Goal: Information Seeking & Learning: Learn about a topic

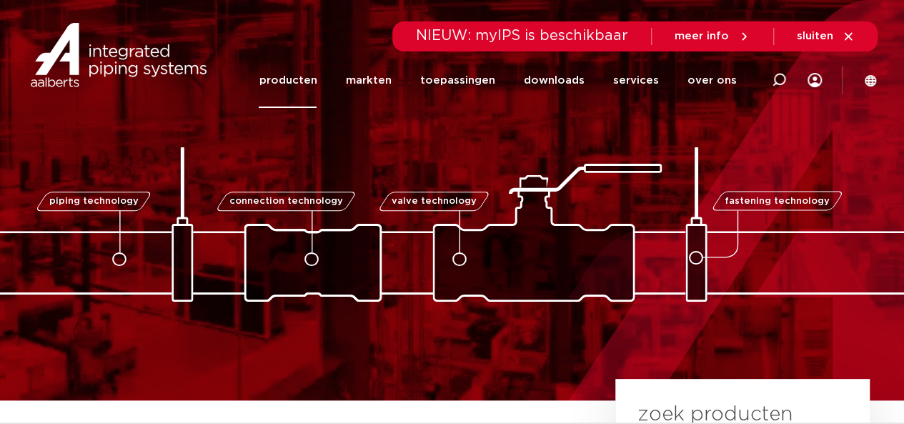
click at [303, 76] on link "producten" at bounding box center [288, 80] width 58 height 55
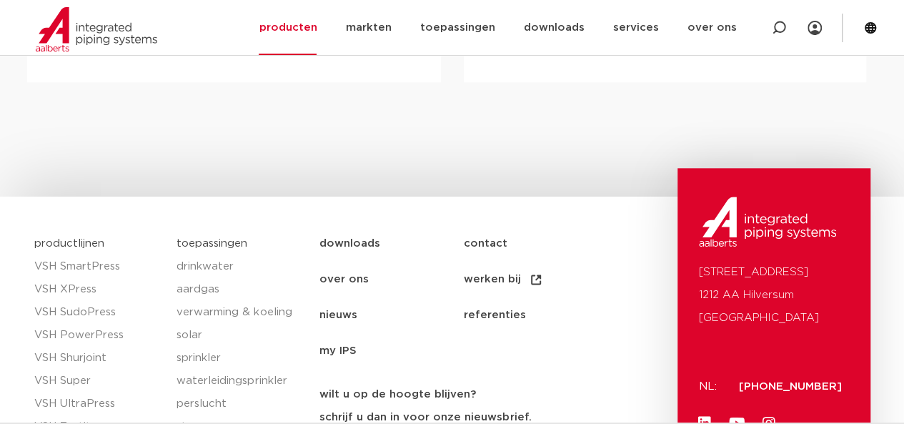
scroll to position [861, 0]
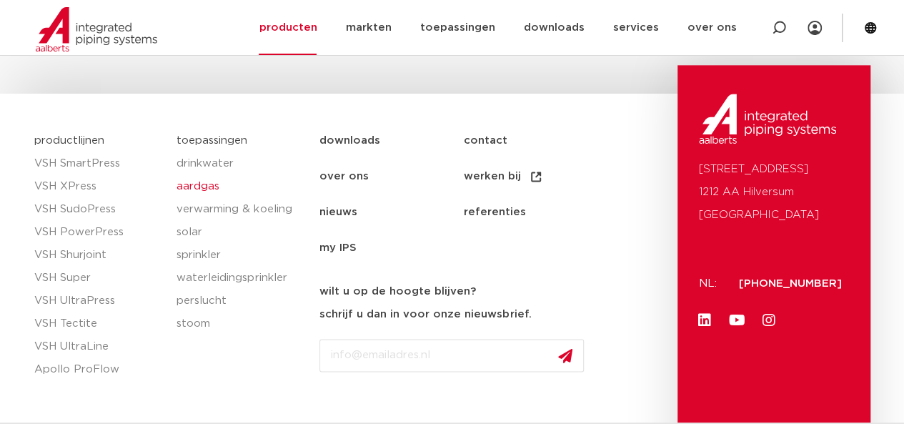
click at [192, 182] on link "aardgas" at bounding box center [241, 186] width 129 height 23
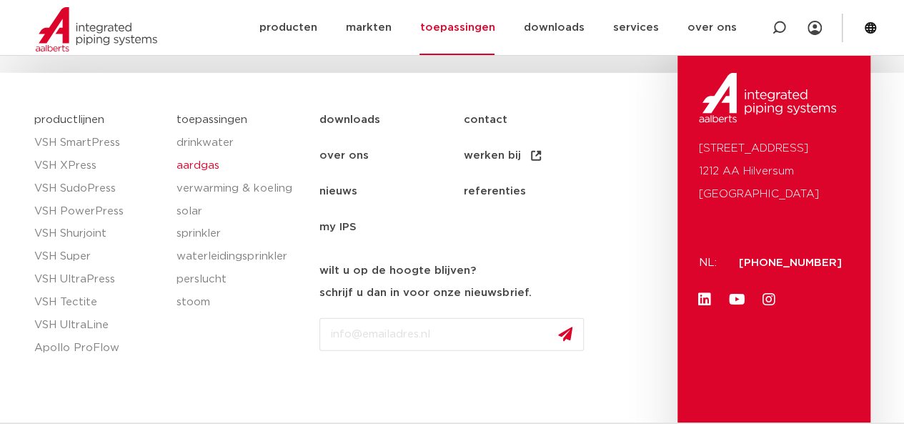
scroll to position [1871, 0]
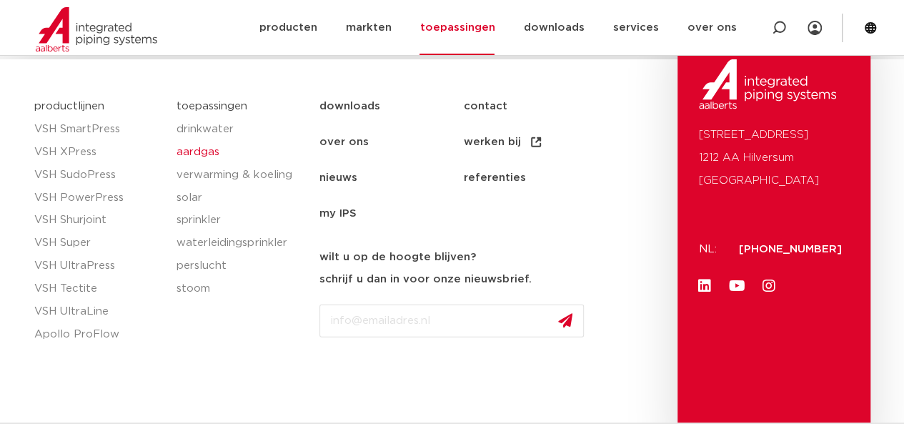
click at [204, 141] on link "aardgas" at bounding box center [241, 152] width 129 height 23
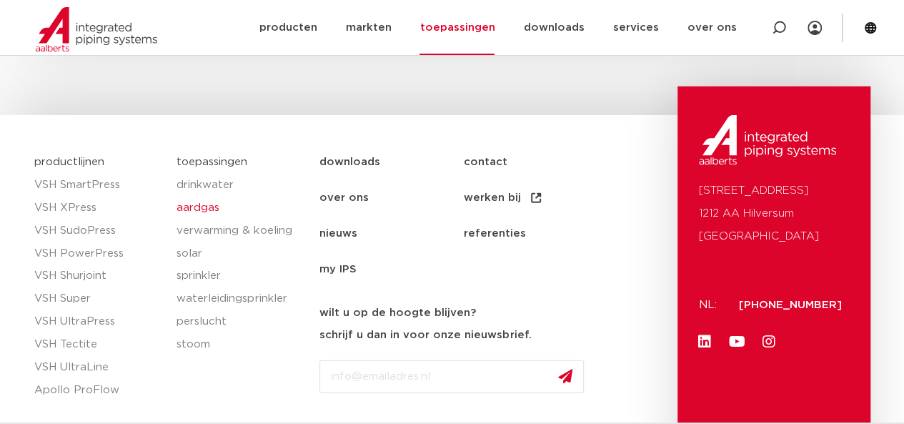
scroll to position [1813, 0]
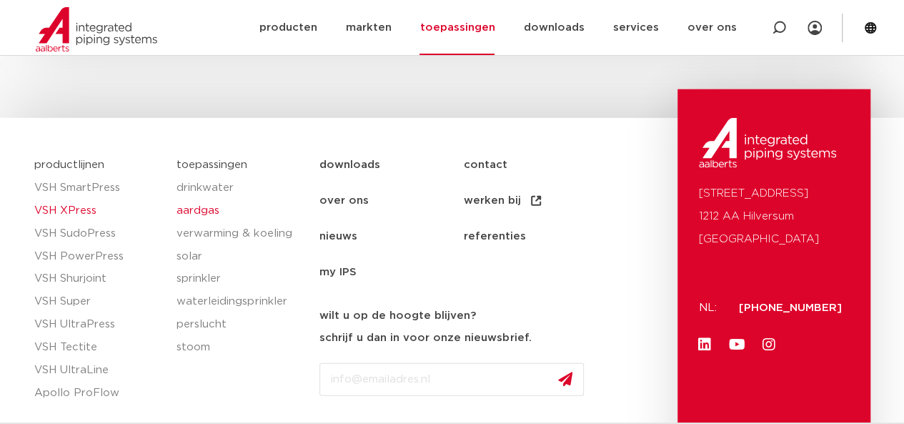
click at [70, 199] on link "VSH XPress" at bounding box center [98, 210] width 129 height 23
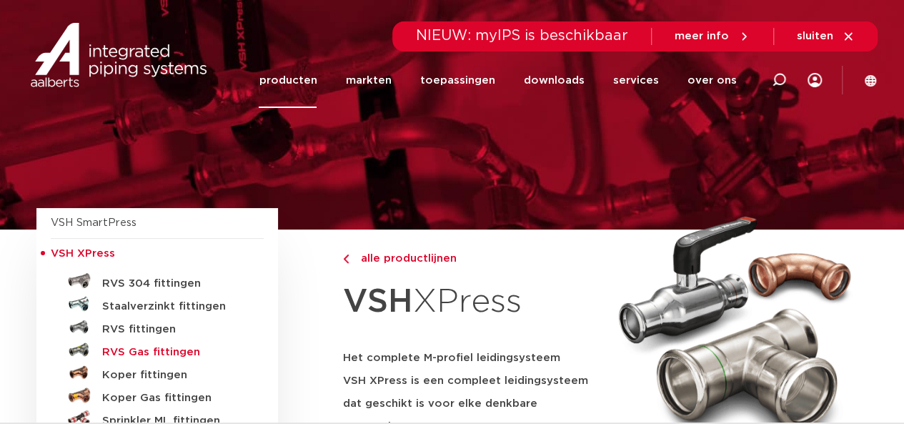
click at [145, 347] on h5 "RVS Gas fittingen" at bounding box center [173, 352] width 142 height 13
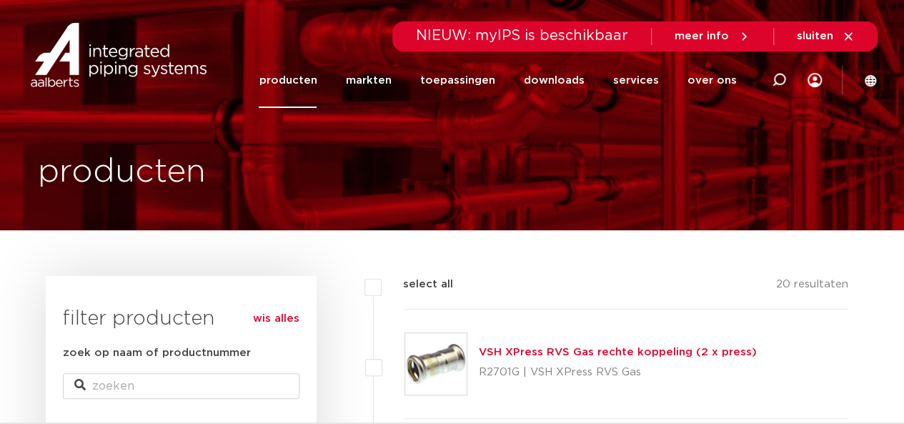
click at [520, 350] on link "VSH XPress RVS Gas rechte koppeling (2 x press)" at bounding box center [618, 352] width 278 height 11
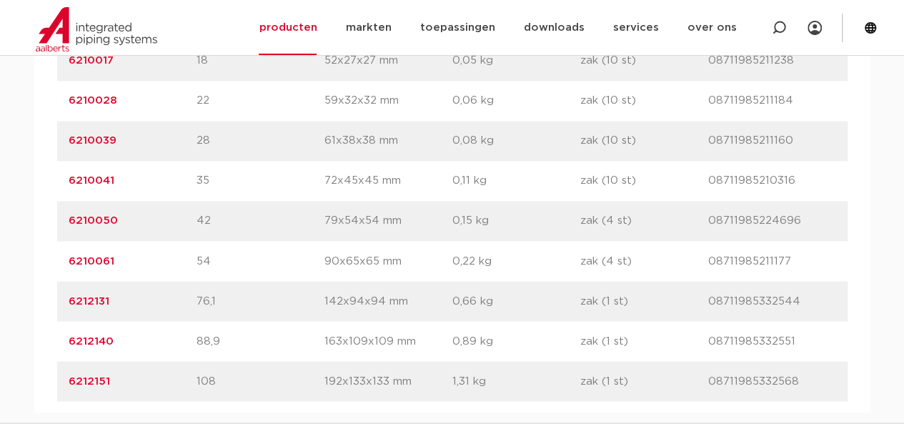
scroll to position [1101, 0]
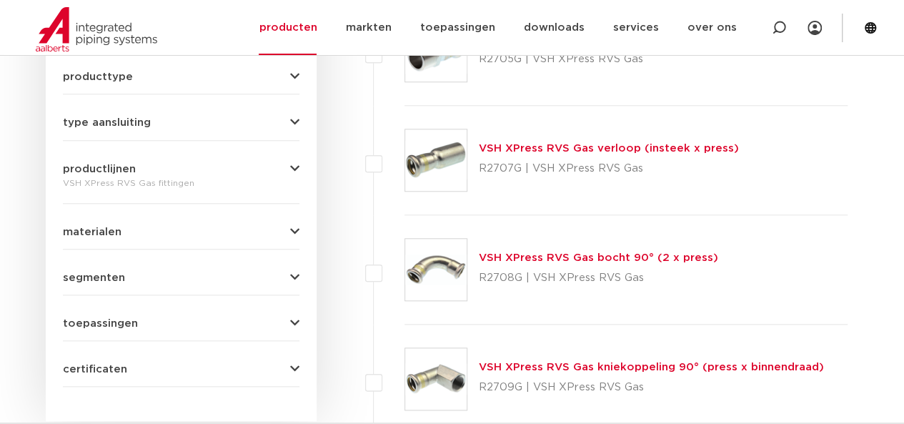
scroll to position [629, 0]
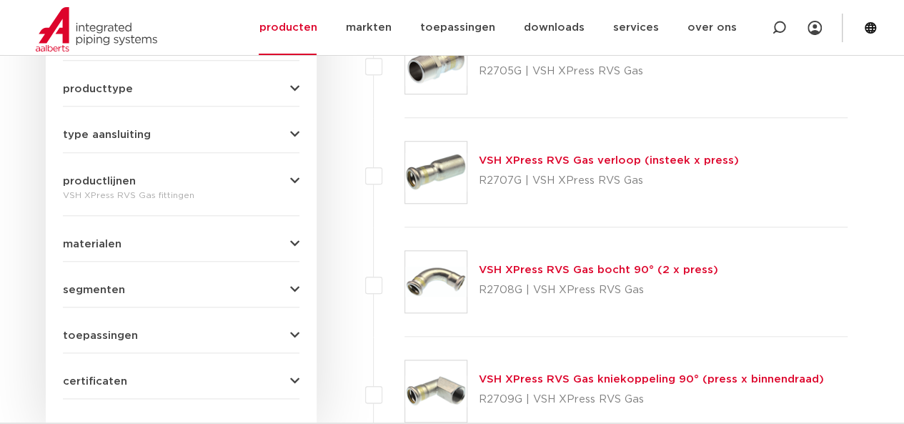
click at [578, 267] on link "VSH XPress RVS Gas bocht 90° (2 x press)" at bounding box center [598, 269] width 239 height 11
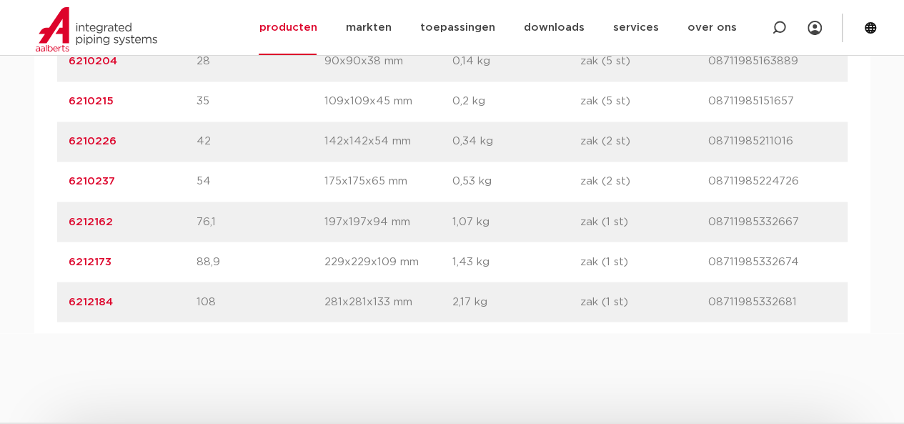
scroll to position [1155, 0]
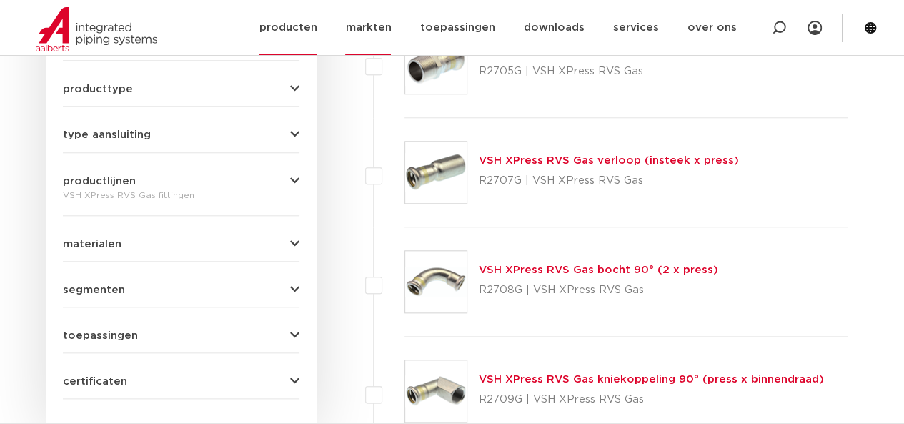
scroll to position [629, 0]
click at [477, 74] on div "VSH XPress RVS Gas overgang (press x buitendraad) R2705G | VSH XPress RVS Gas" at bounding box center [627, 63] width 444 height 109
